Goal: Book appointment/travel/reservation

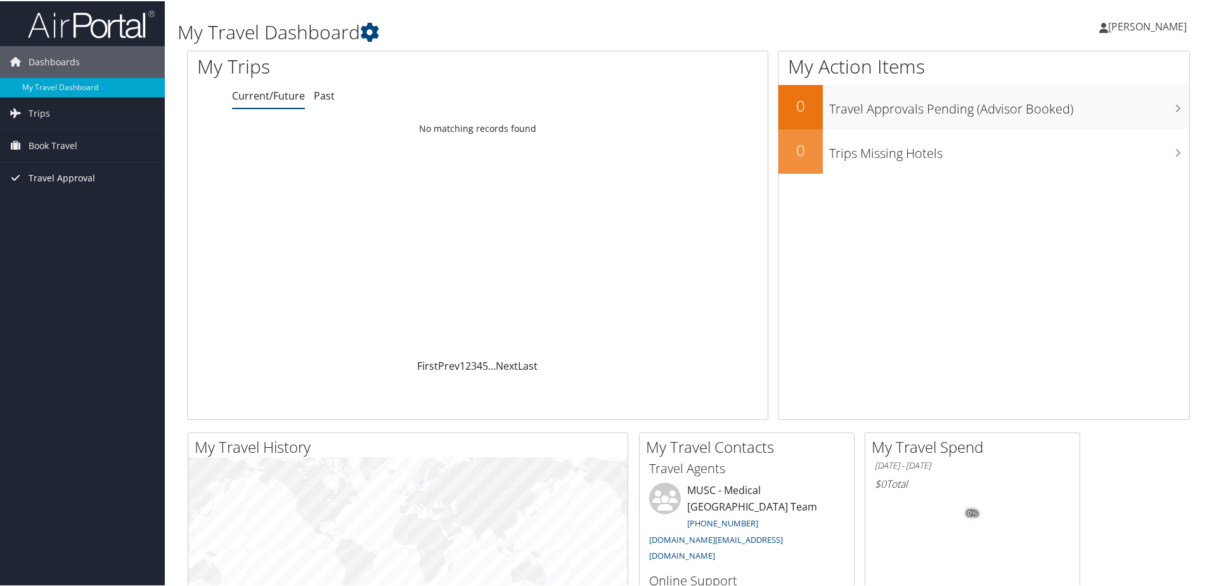
click at [48, 162] on span "Travel Approval" at bounding box center [62, 177] width 67 height 32
click at [62, 134] on span "Book Travel" at bounding box center [53, 145] width 49 height 32
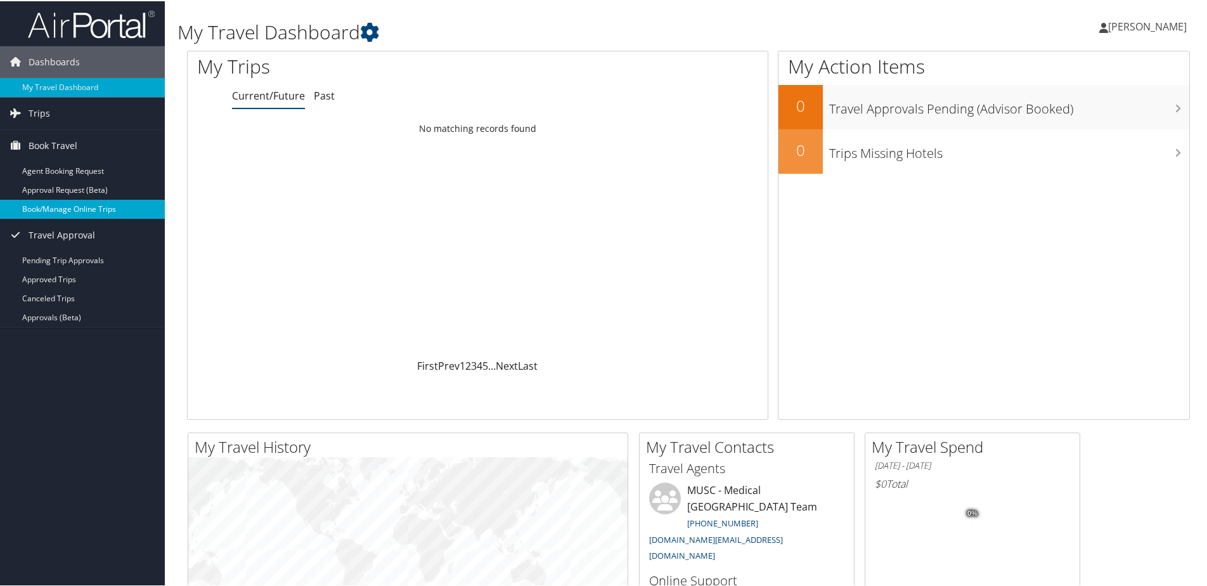
click at [94, 200] on link "Book/Manage Online Trips" at bounding box center [82, 207] width 165 height 19
